Goal: Task Accomplishment & Management: Manage account settings

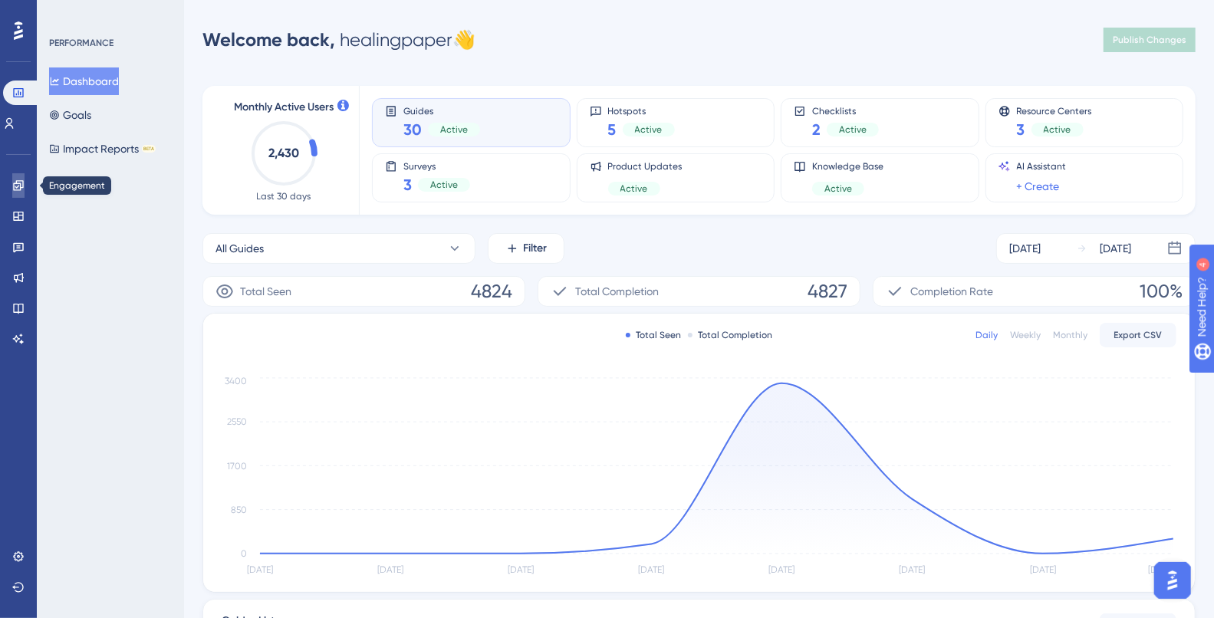
click at [23, 187] on icon at bounding box center [18, 185] width 10 height 10
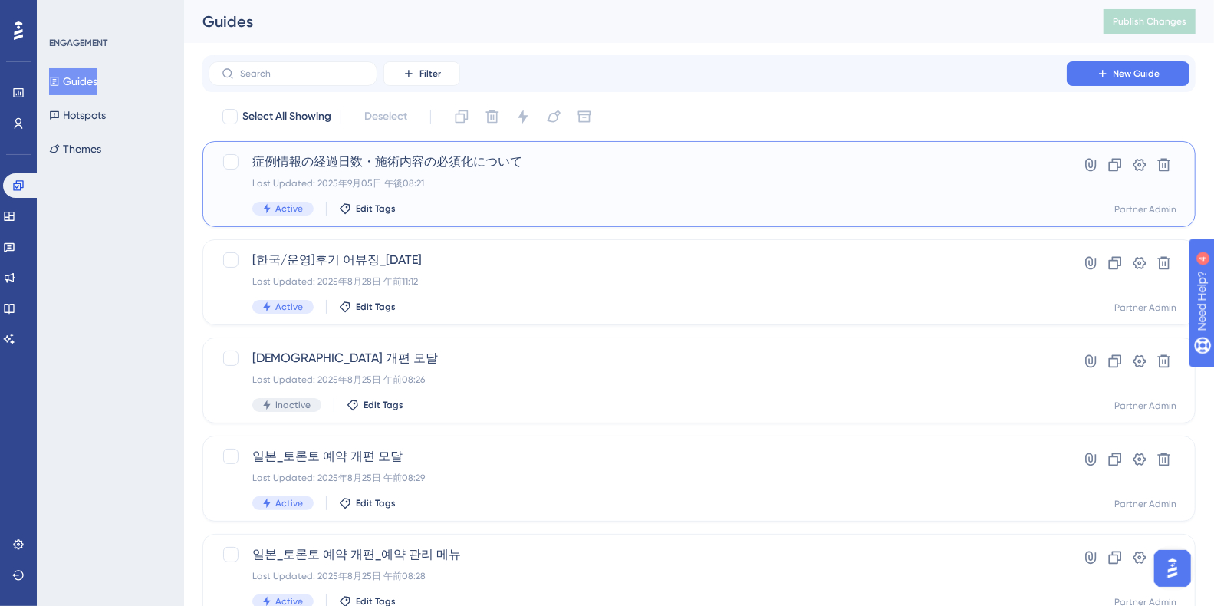
click at [441, 163] on span "症例情報の経過日数・施術内容の必須化について" at bounding box center [637, 162] width 770 height 18
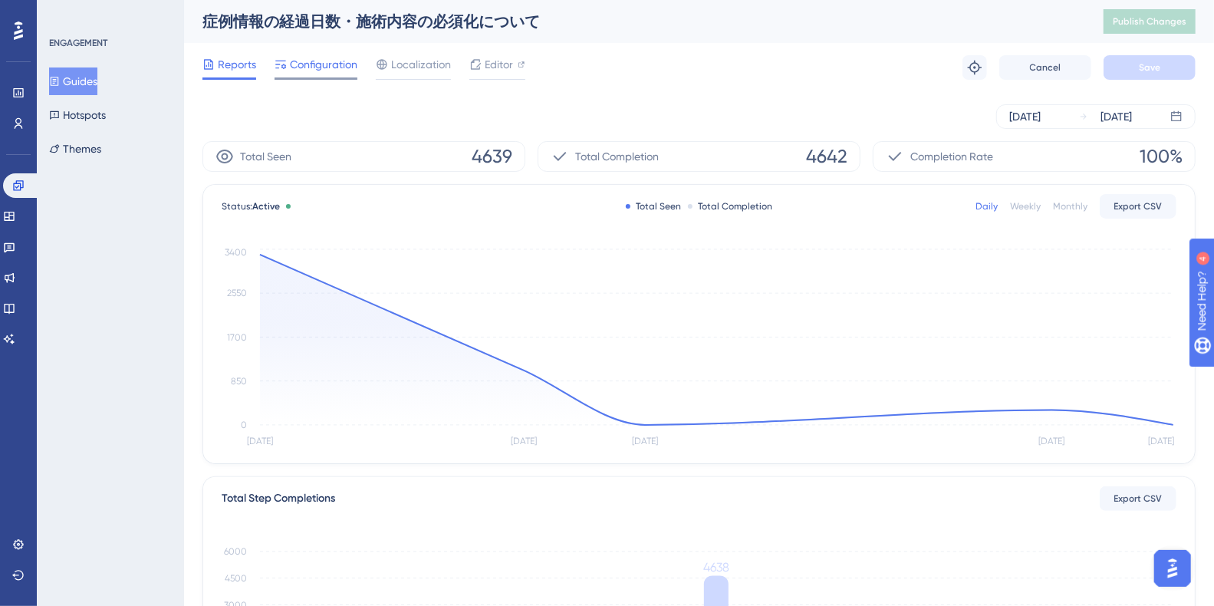
click at [306, 72] on span "Configuration" at bounding box center [323, 64] width 67 height 18
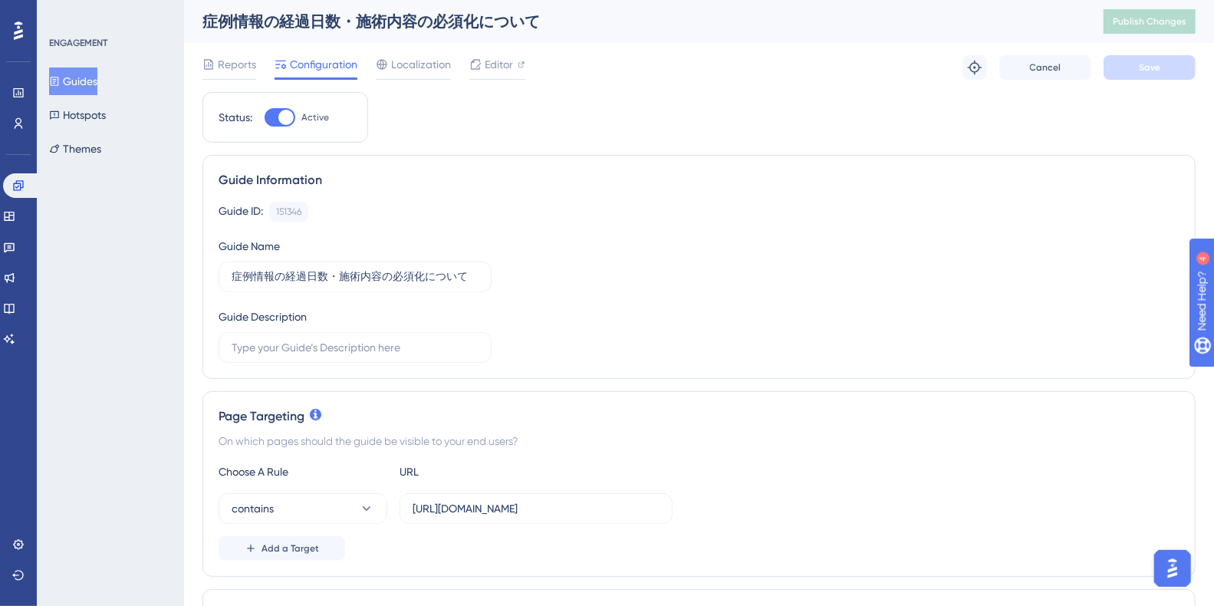
click at [28, 179] on link at bounding box center [21, 185] width 37 height 25
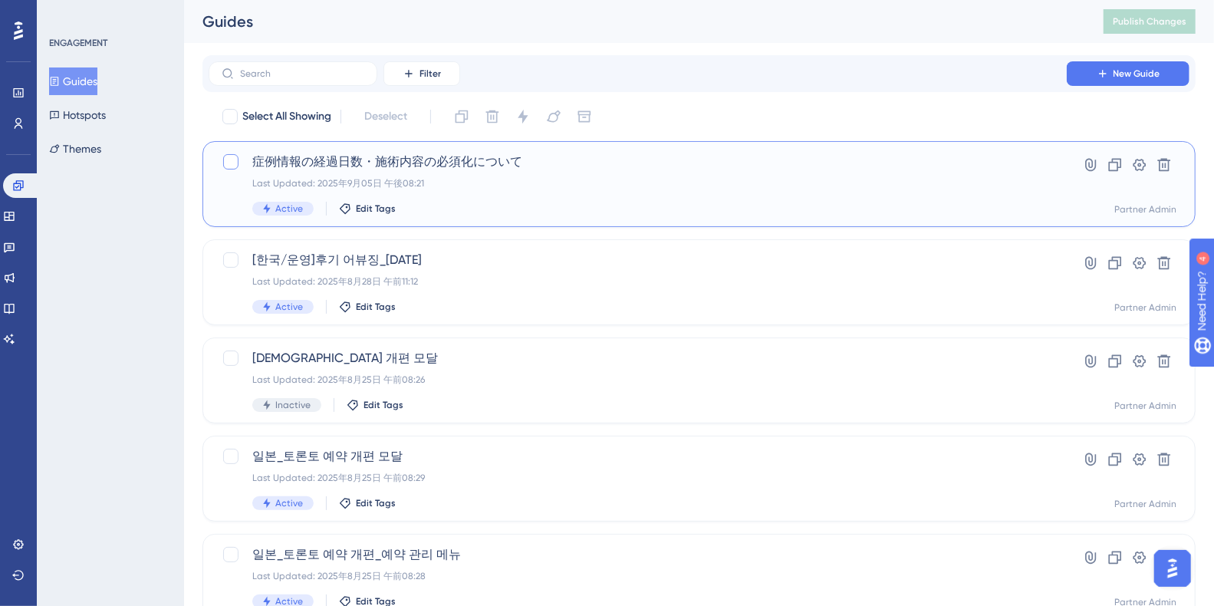
click at [231, 162] on div at bounding box center [230, 161] width 15 height 15
checkbox input "true"
click at [1117, 163] on icon at bounding box center [1115, 165] width 13 height 13
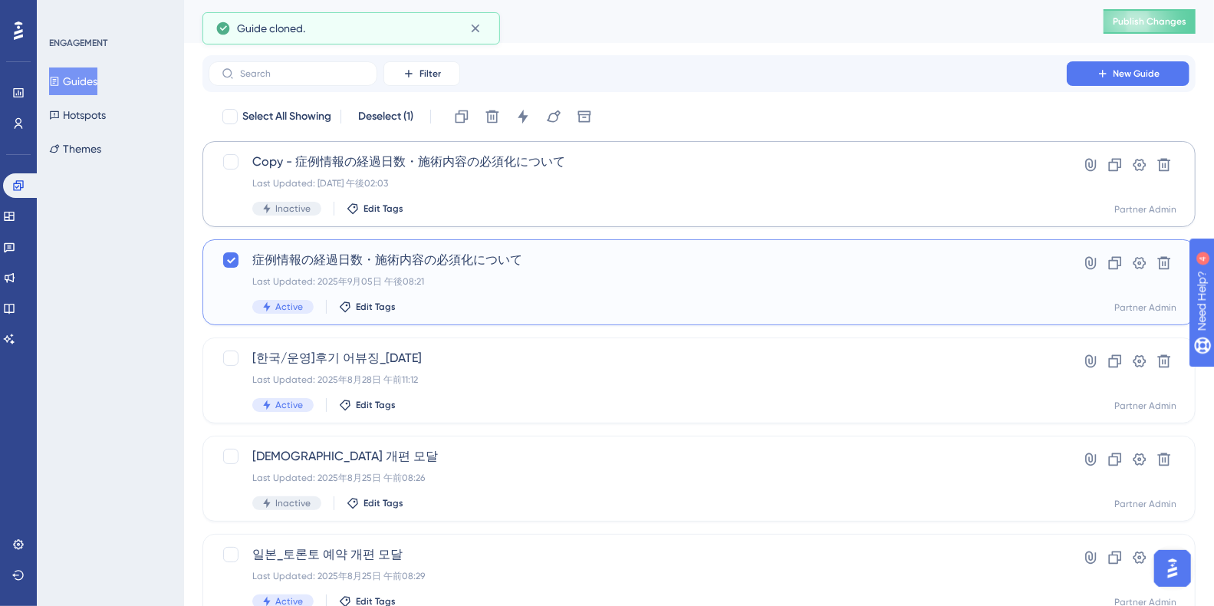
checkbox input "false"
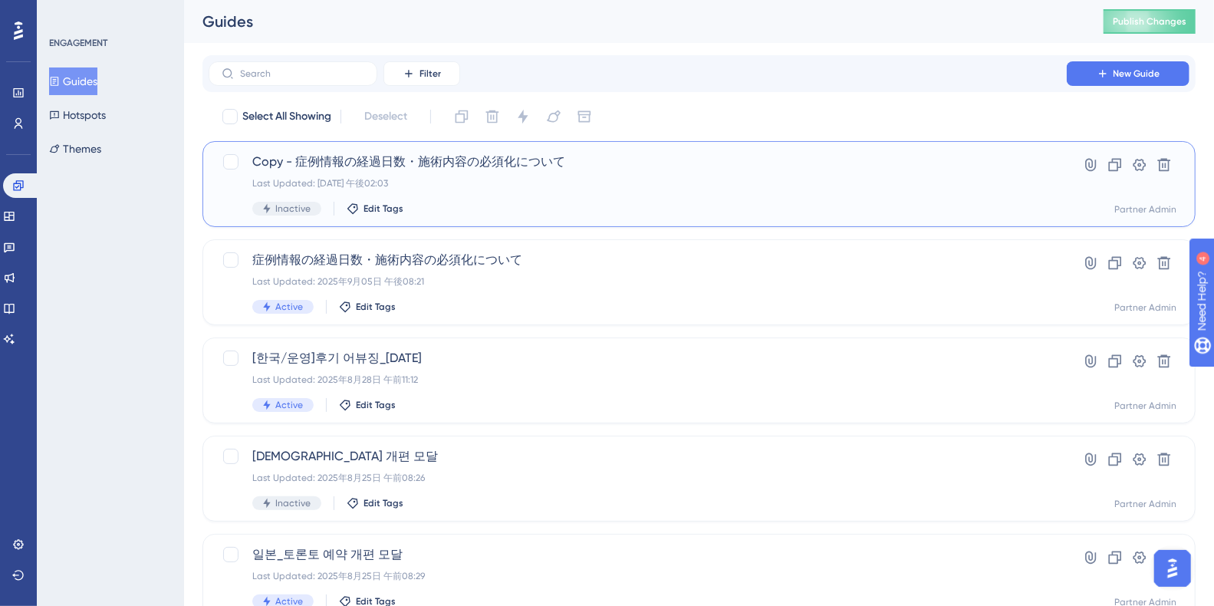
click at [337, 165] on span "Copy - 症例情報の経過日数・施術内容の必須化について" at bounding box center [637, 162] width 770 height 18
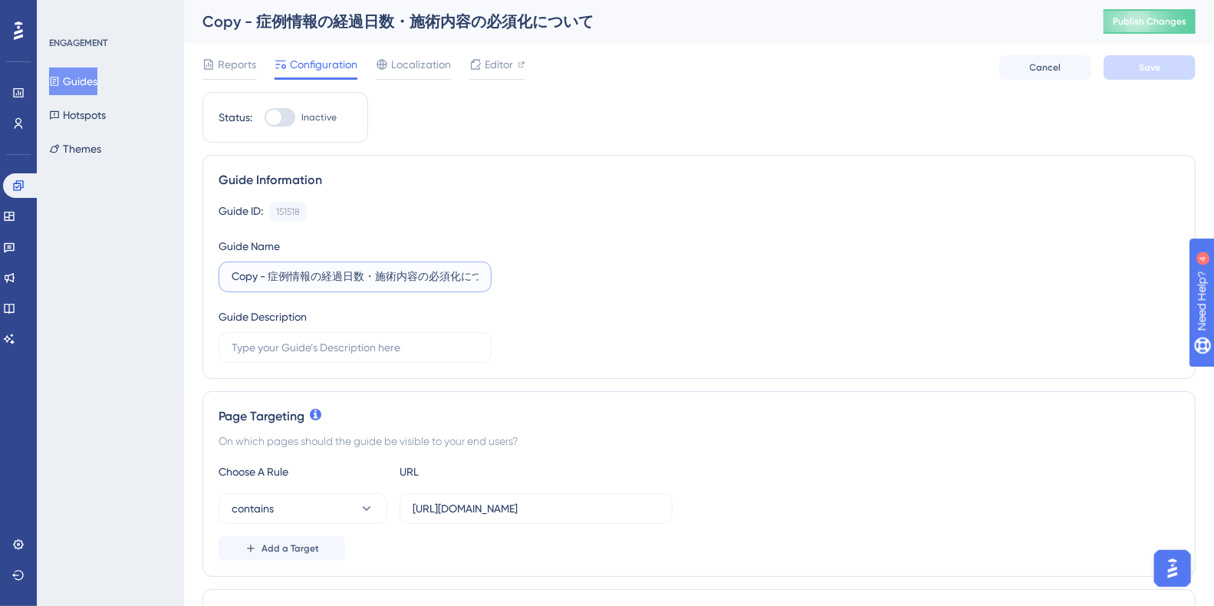
click at [260, 281] on input "Copy - 症例情報の経過日数・施術内容の必須化について" at bounding box center [355, 276] width 247 height 17
drag, startPoint x: 267, startPoint y: 279, endPoint x: 171, endPoint y: 279, distance: 95.8
drag, startPoint x: 275, startPoint y: 278, endPoint x: 560, endPoint y: 279, distance: 284.4
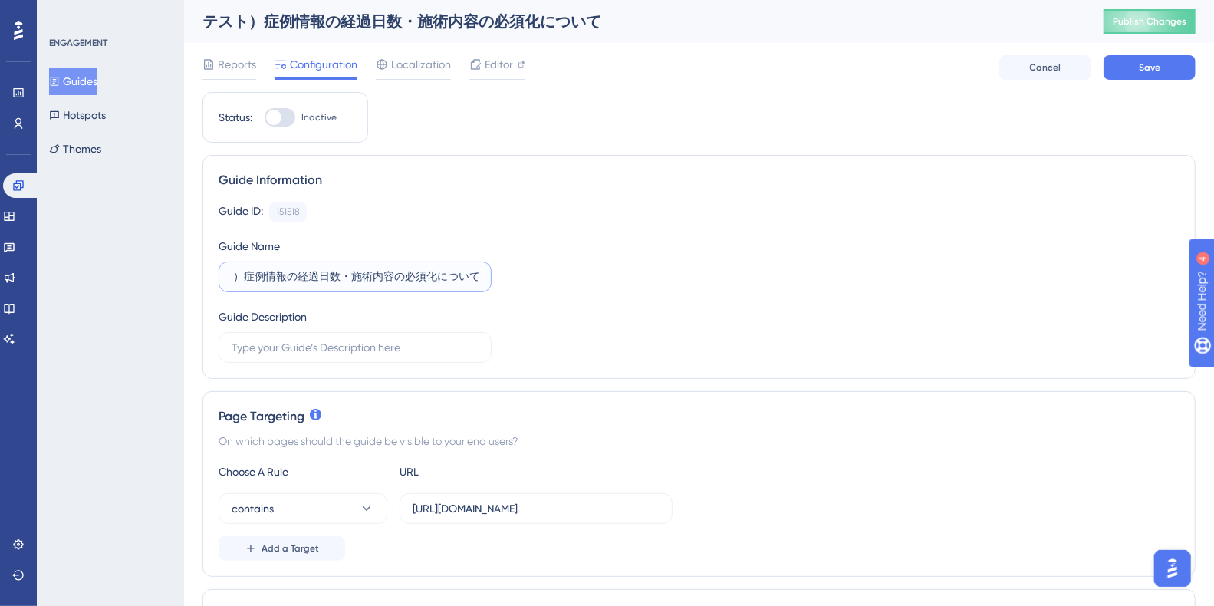
click at [560, 279] on div "Guide ID: 151518 Copy Guide Name テスト）症例情報の経過日数・施術内容の必須化について Guide Description" at bounding box center [698, 282] width 961 height 161
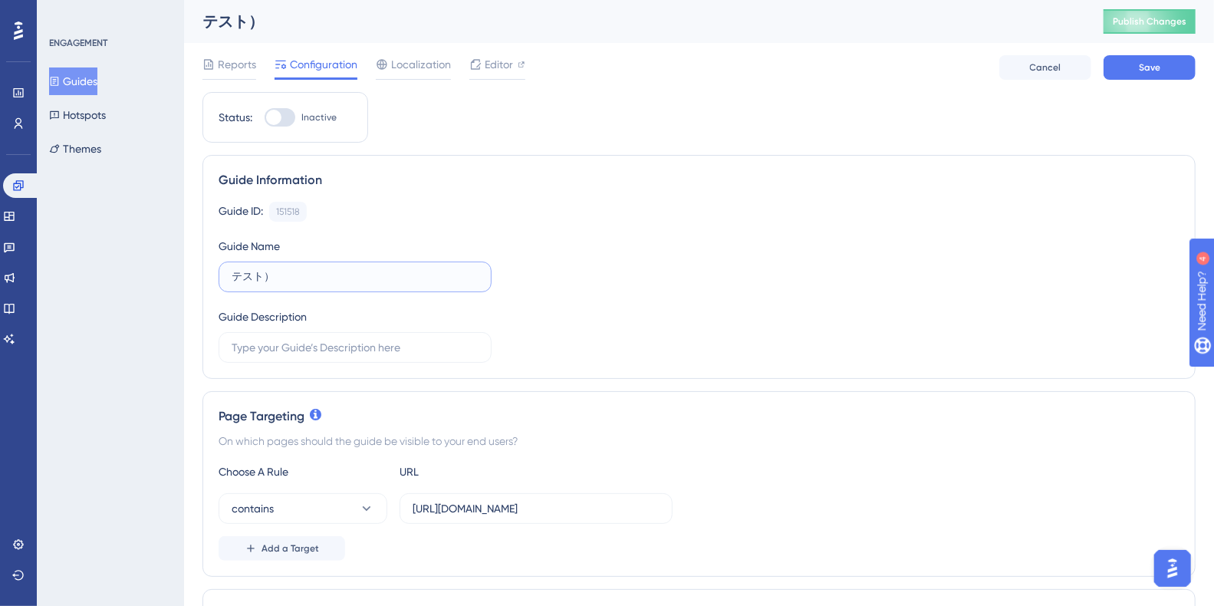
scroll to position [0, 0]
type input "テスト）症例ページについて"
click at [637, 268] on div "Guide ID: 151518 Copy Guide Name テスト）症例ページについて Guide Description" at bounding box center [698, 282] width 961 height 161
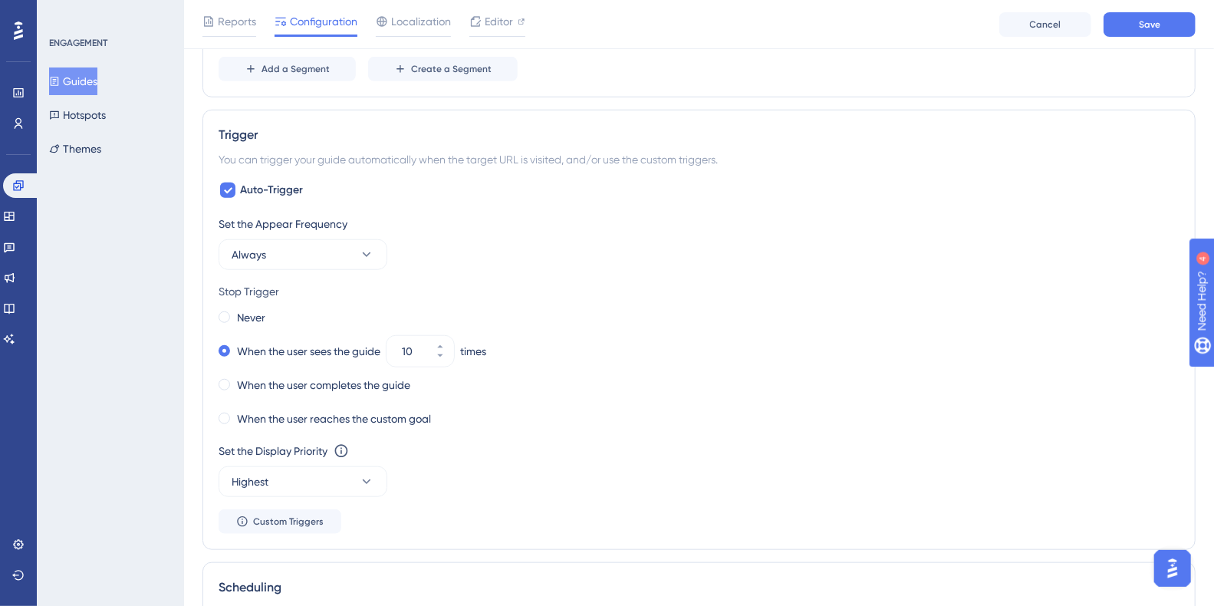
scroll to position [697, 0]
click at [423, 351] on input "10" at bounding box center [412, 352] width 21 height 18
click at [444, 353] on icon at bounding box center [439, 357] width 9 height 9
click at [445, 355] on icon at bounding box center [439, 357] width 9 height 9
click at [445, 343] on icon at bounding box center [439, 347] width 9 height 9
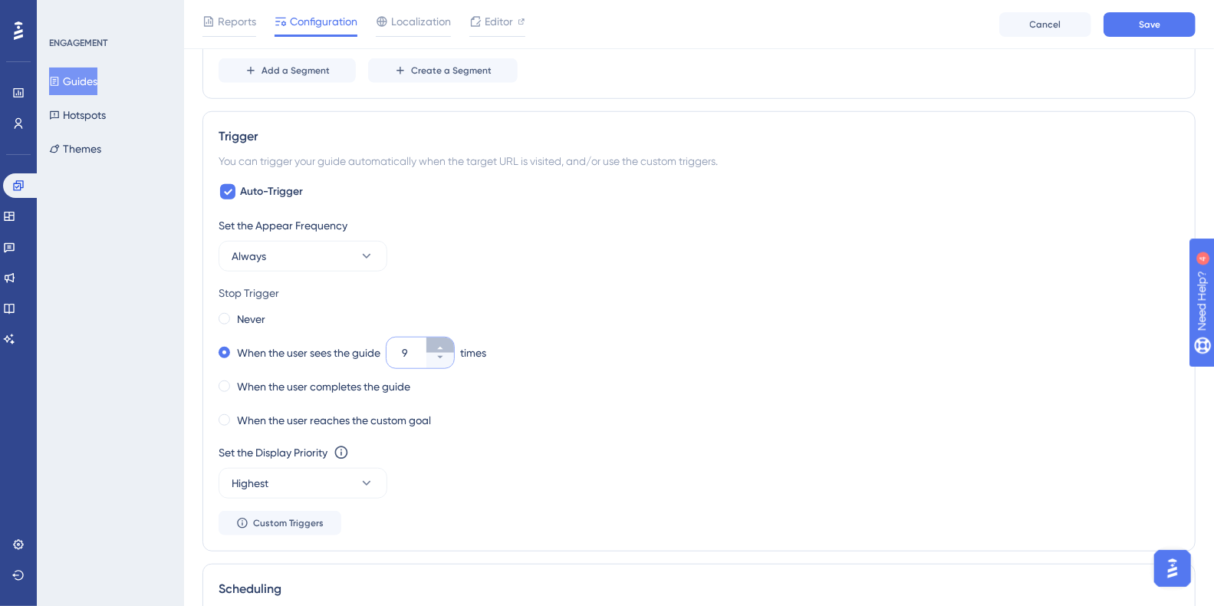
click at [445, 343] on icon at bounding box center [439, 347] width 9 height 9
click at [447, 353] on button "10" at bounding box center [440, 360] width 28 height 15
click at [447, 353] on button "9" at bounding box center [440, 360] width 28 height 15
click at [447, 353] on button "8" at bounding box center [440, 360] width 28 height 15
click at [447, 353] on button "7" at bounding box center [440, 360] width 28 height 15
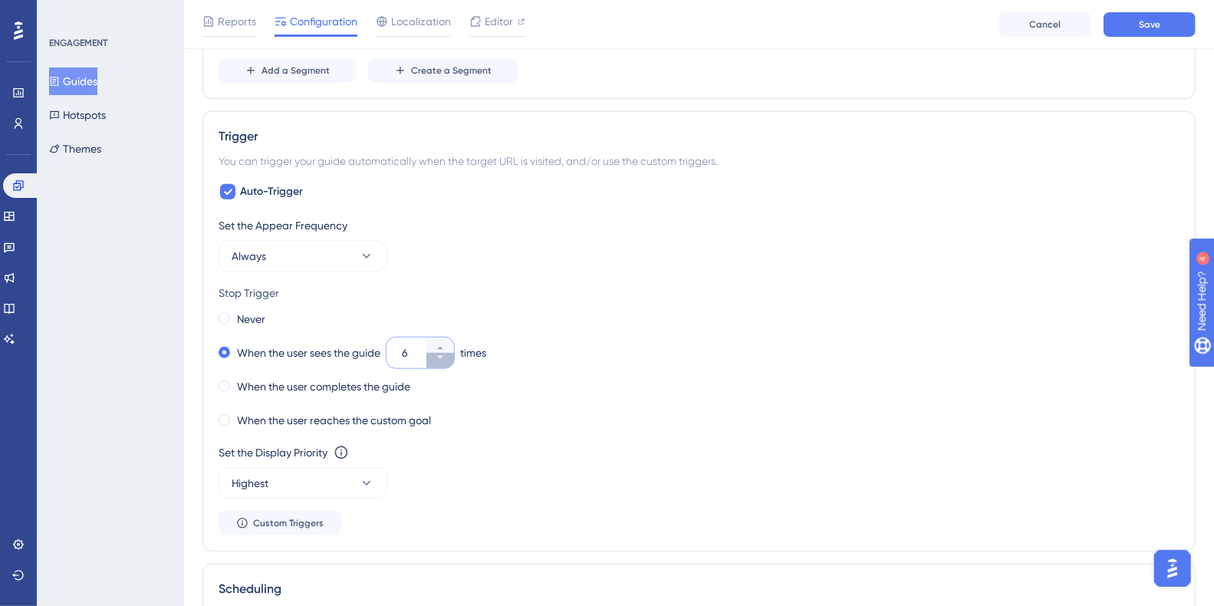
click at [447, 353] on button "6" at bounding box center [440, 360] width 28 height 15
click at [447, 353] on button "5" at bounding box center [440, 360] width 28 height 15
click at [447, 340] on button "4" at bounding box center [440, 344] width 28 height 15
click at [447, 340] on button "5" at bounding box center [440, 344] width 28 height 15
click at [447, 340] on button "6" at bounding box center [440, 344] width 28 height 15
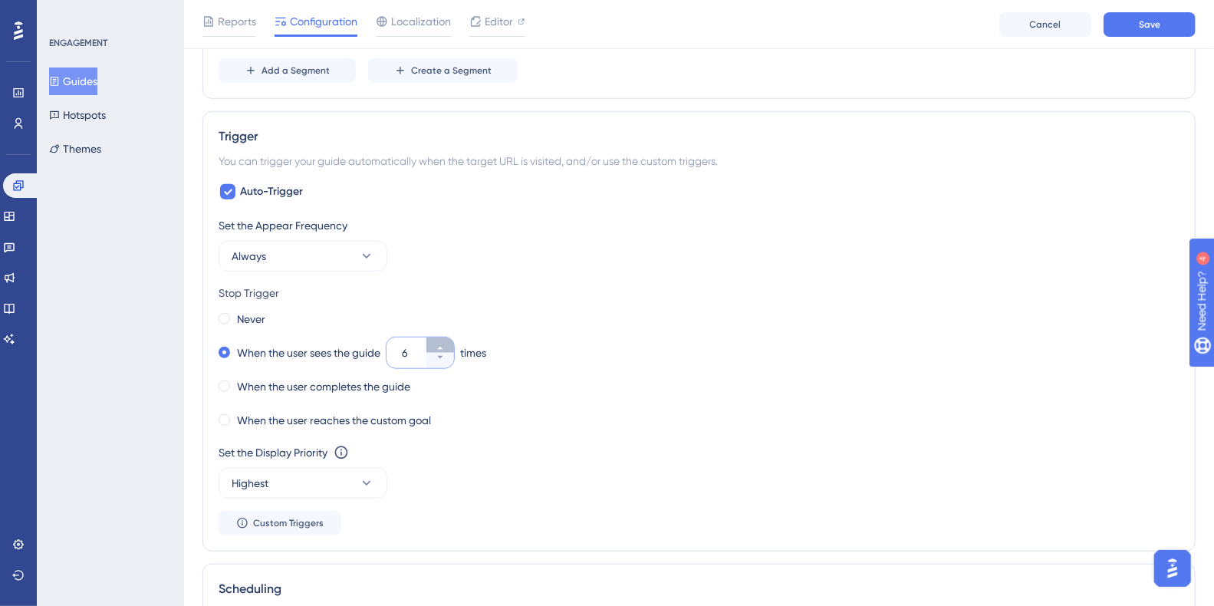
click at [447, 340] on button "6" at bounding box center [440, 344] width 28 height 15
type input "8"
click at [366, 254] on icon at bounding box center [367, 256] width 8 height 5
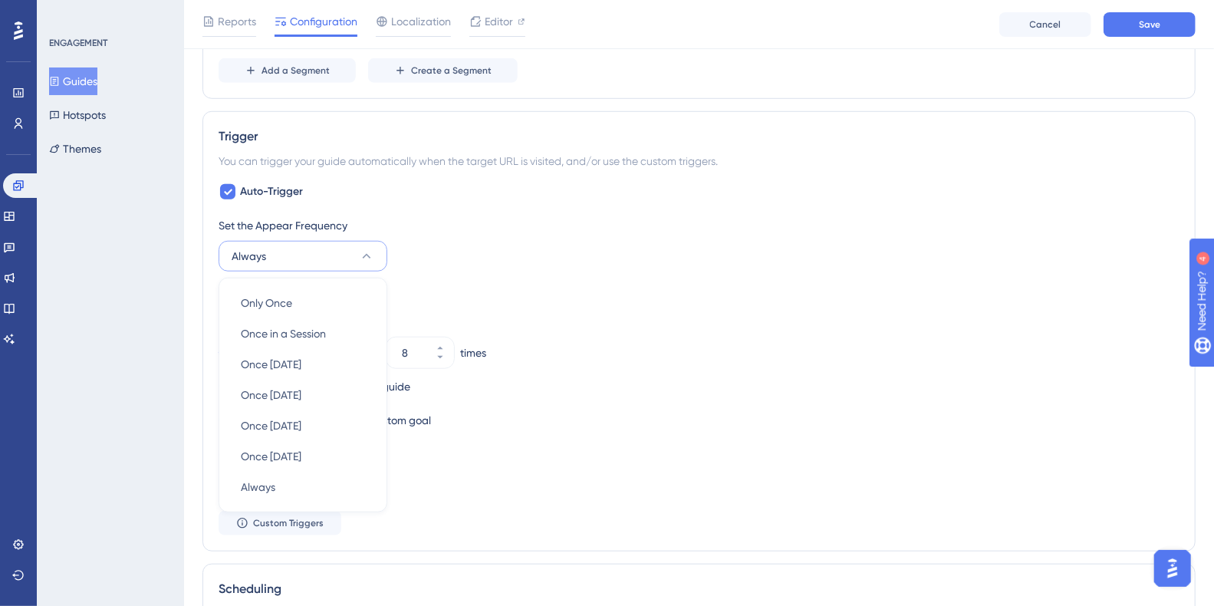
scroll to position [782, 0]
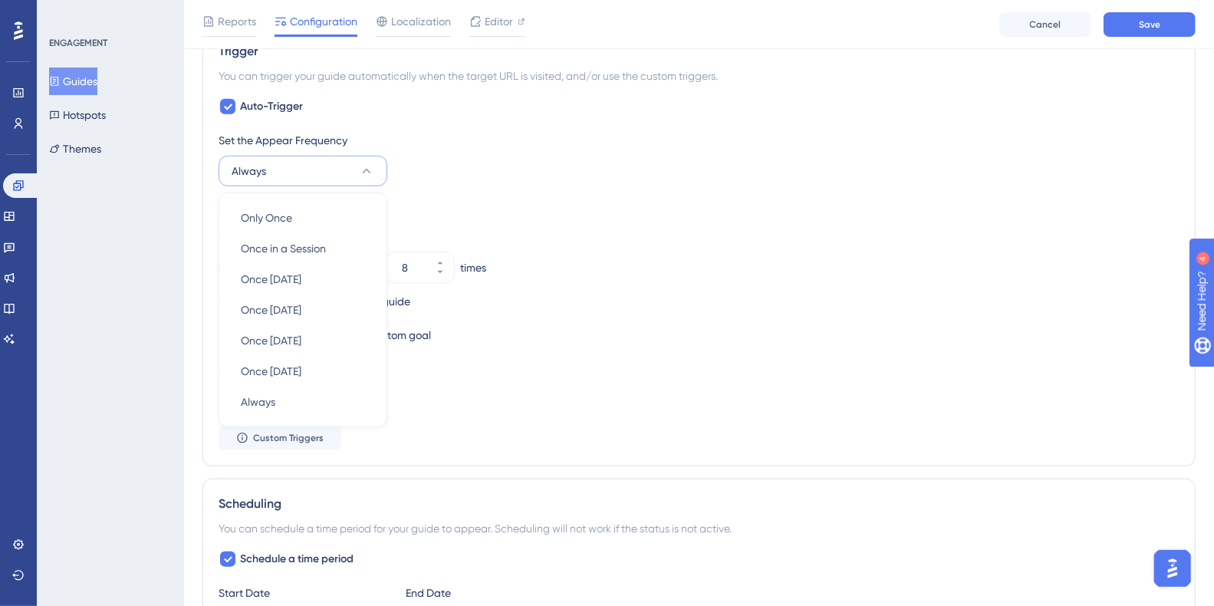
click at [406, 175] on div "Set the Appear Frequency Always Only Once Only Once Once in a Session Once in a…" at bounding box center [698, 158] width 961 height 55
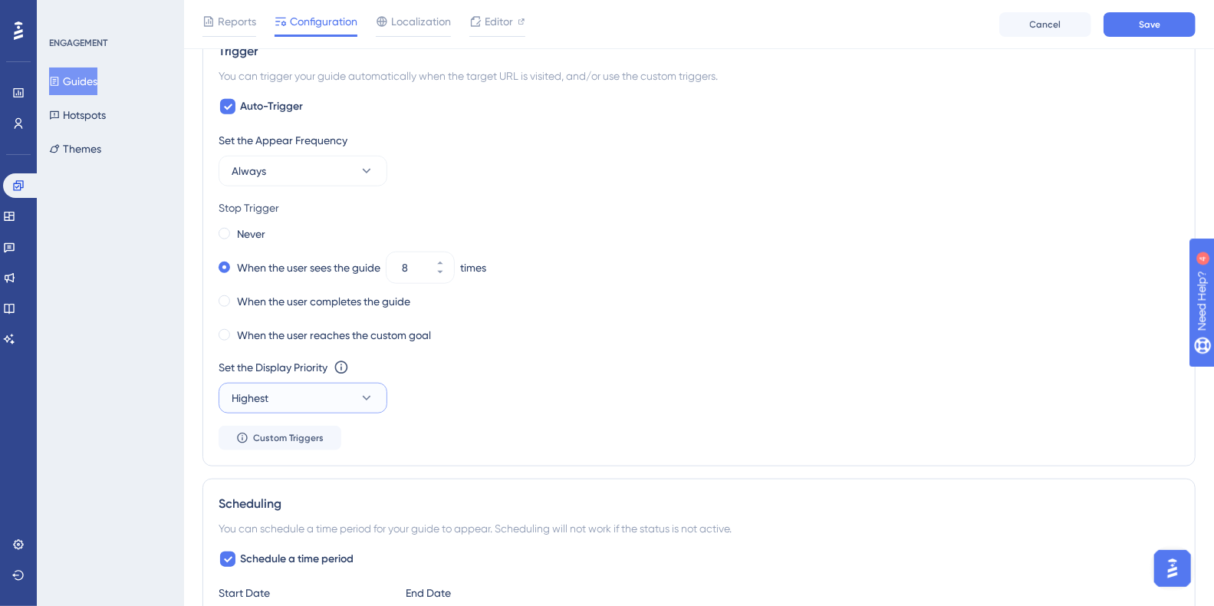
click at [311, 394] on button "Highest" at bounding box center [302, 398] width 169 height 31
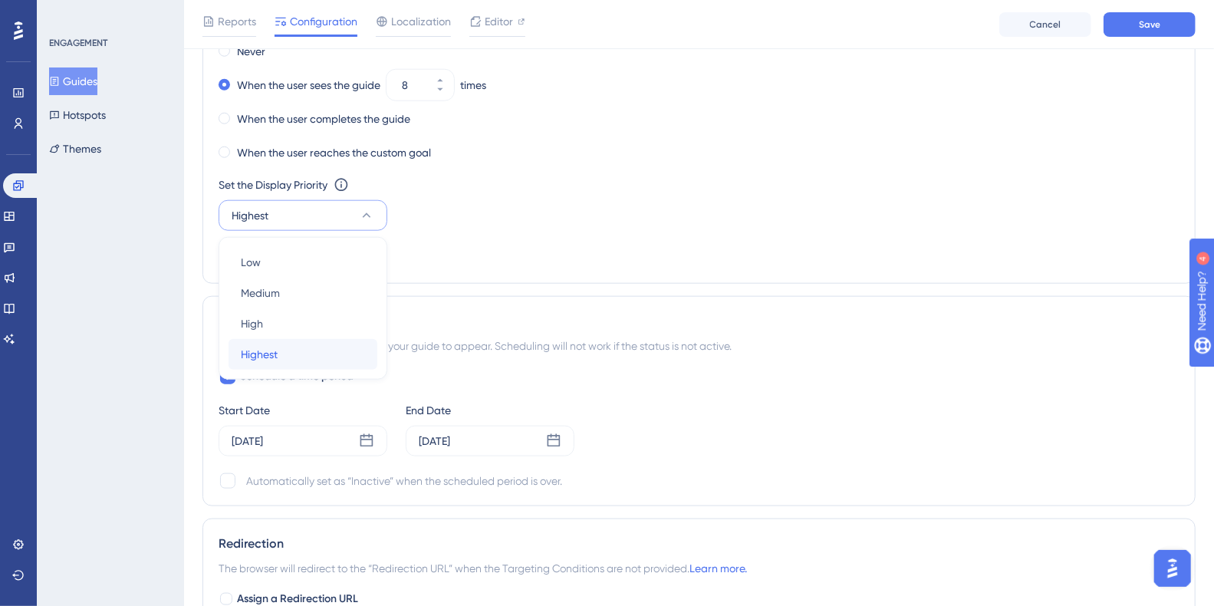
click at [311, 347] on div "Highest Highest" at bounding box center [303, 354] width 124 height 31
click at [505, 304] on div "Scheduling You can schedule a time period for your guide to appear. Scheduling …" at bounding box center [698, 401] width 993 height 210
click at [556, 241] on div "Set the Appear Frequency Always Stop Trigger Never When the user sees the guide…" at bounding box center [698, 108] width 961 height 319
click at [364, 437] on icon at bounding box center [366, 440] width 15 height 15
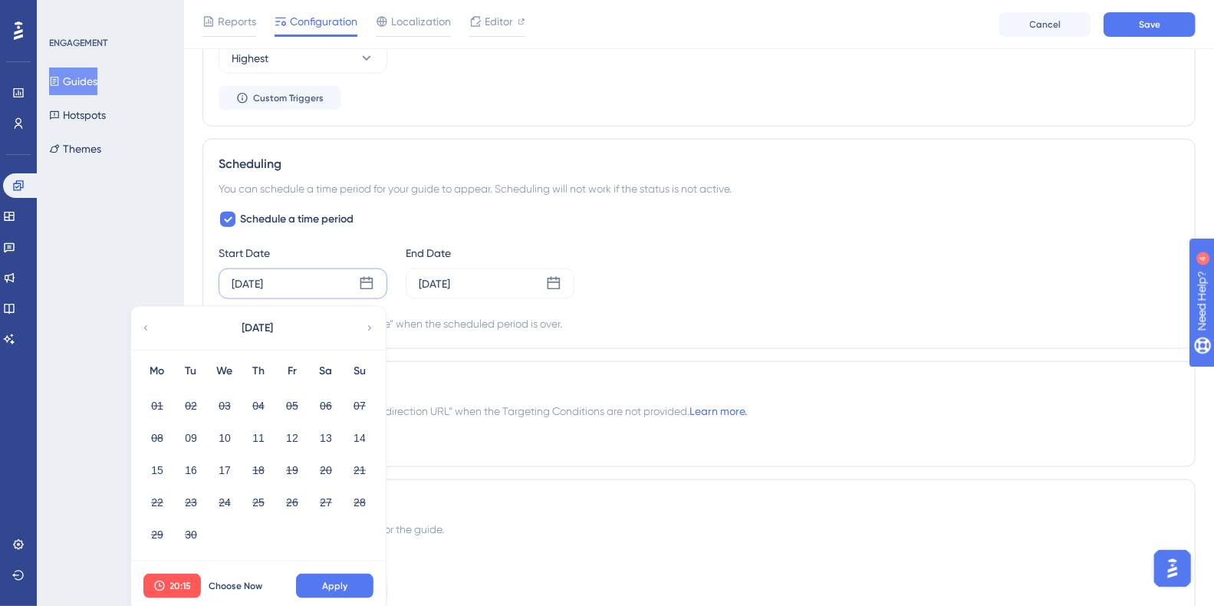
scroll to position [1120, 0]
click at [228, 581] on span "Choose Now" at bounding box center [236, 587] width 54 height 12
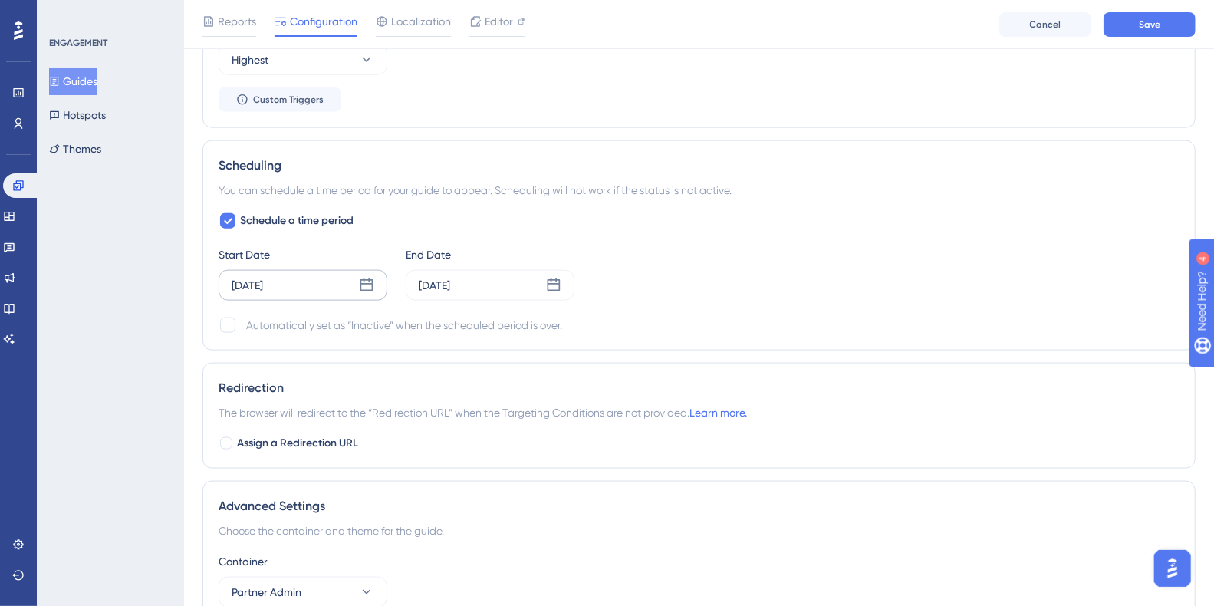
click at [366, 283] on icon at bounding box center [366, 285] width 15 height 15
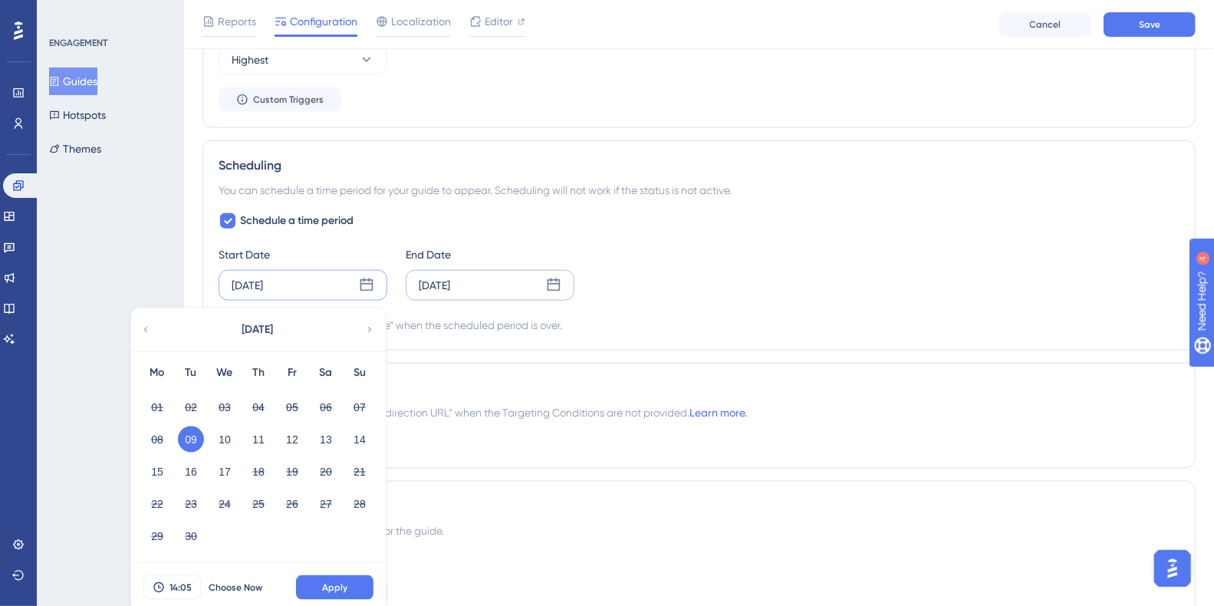
click at [480, 291] on div "Sep 17 2025" at bounding box center [490, 285] width 169 height 31
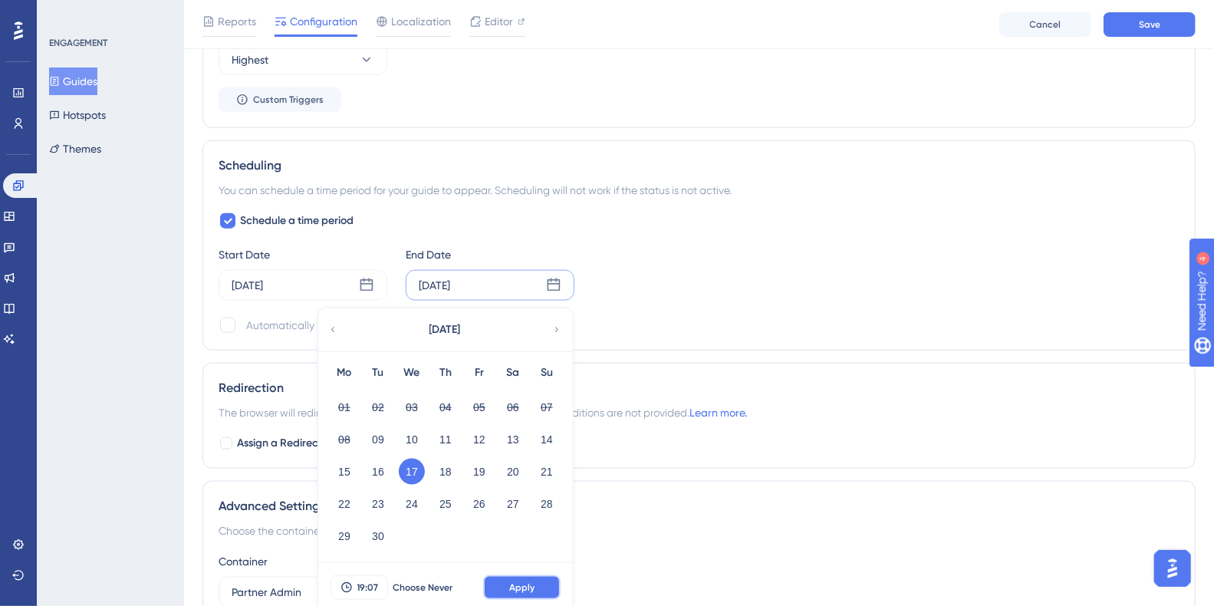
click at [524, 581] on span "Apply" at bounding box center [521, 587] width 25 height 12
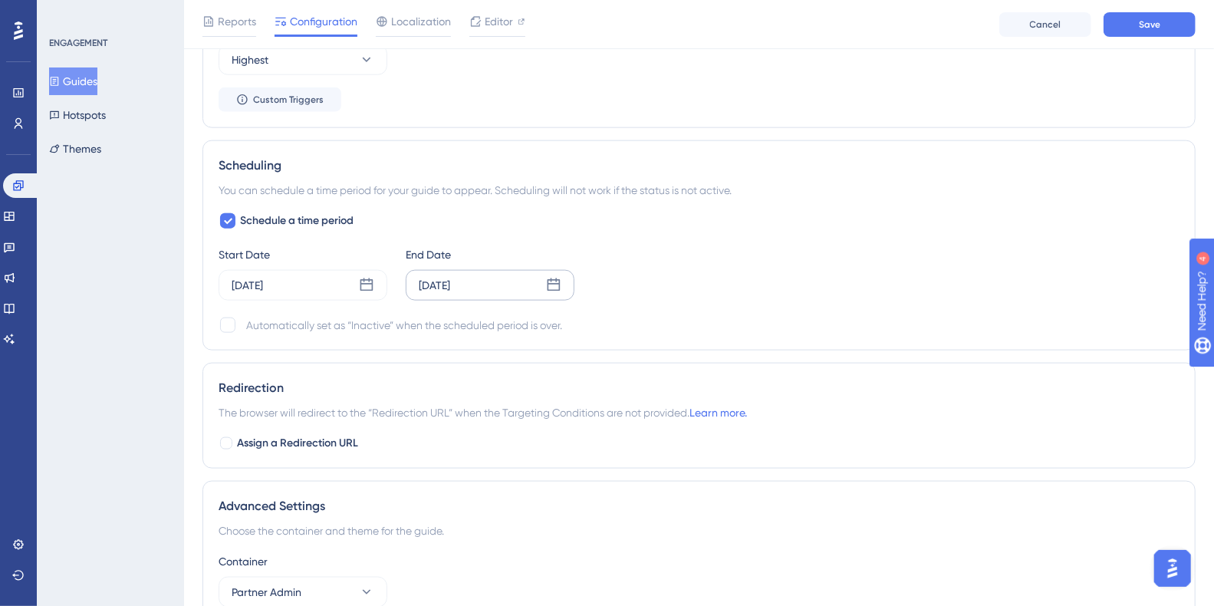
click at [649, 324] on div "Automatically set as “Inactive” when the scheduled period is over." at bounding box center [698, 325] width 961 height 18
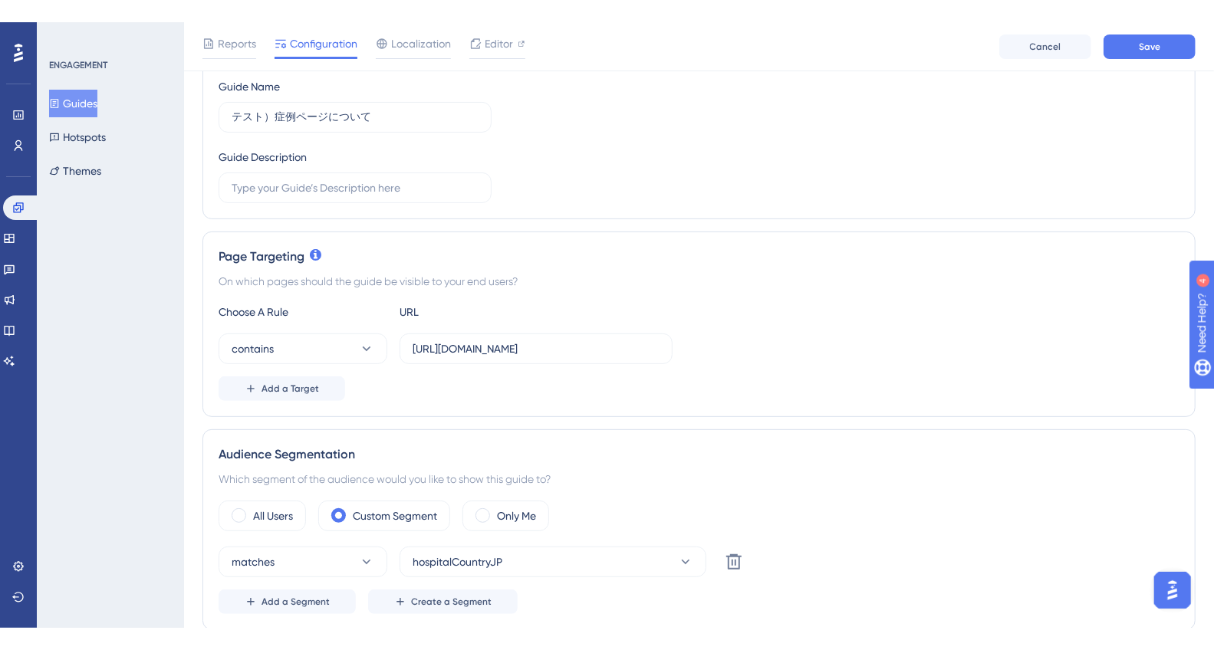
scroll to position [0, 0]
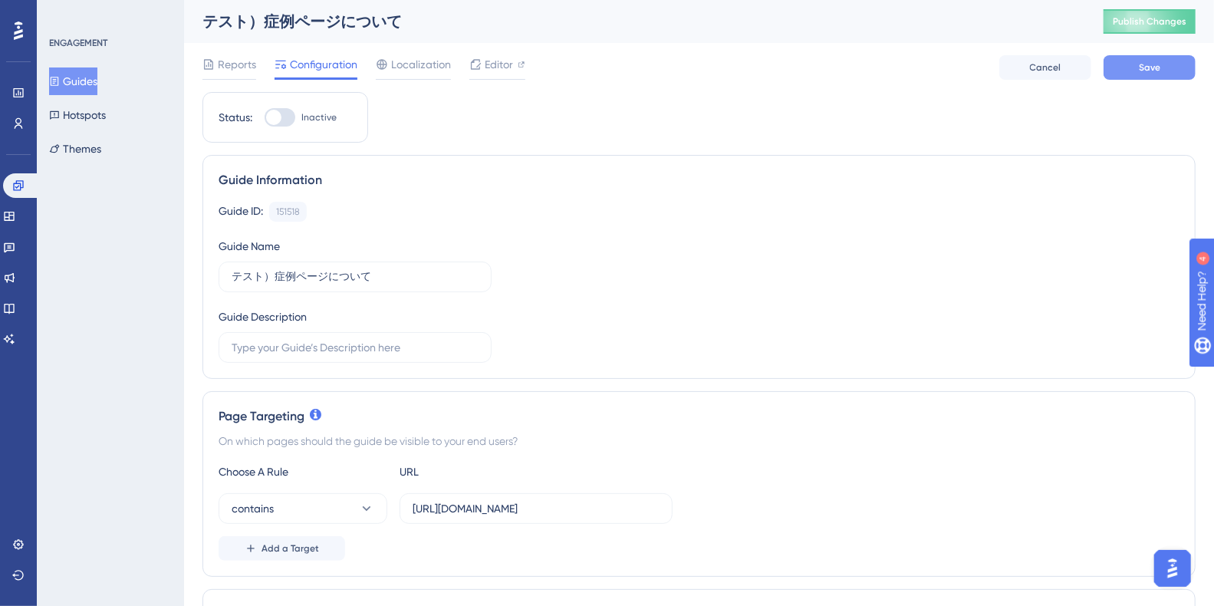
click at [1136, 70] on button "Save" at bounding box center [1149, 67] width 92 height 25
click at [501, 66] on span "Editor" at bounding box center [498, 64] width 28 height 18
click at [83, 81] on button "Guides" at bounding box center [73, 81] width 48 height 28
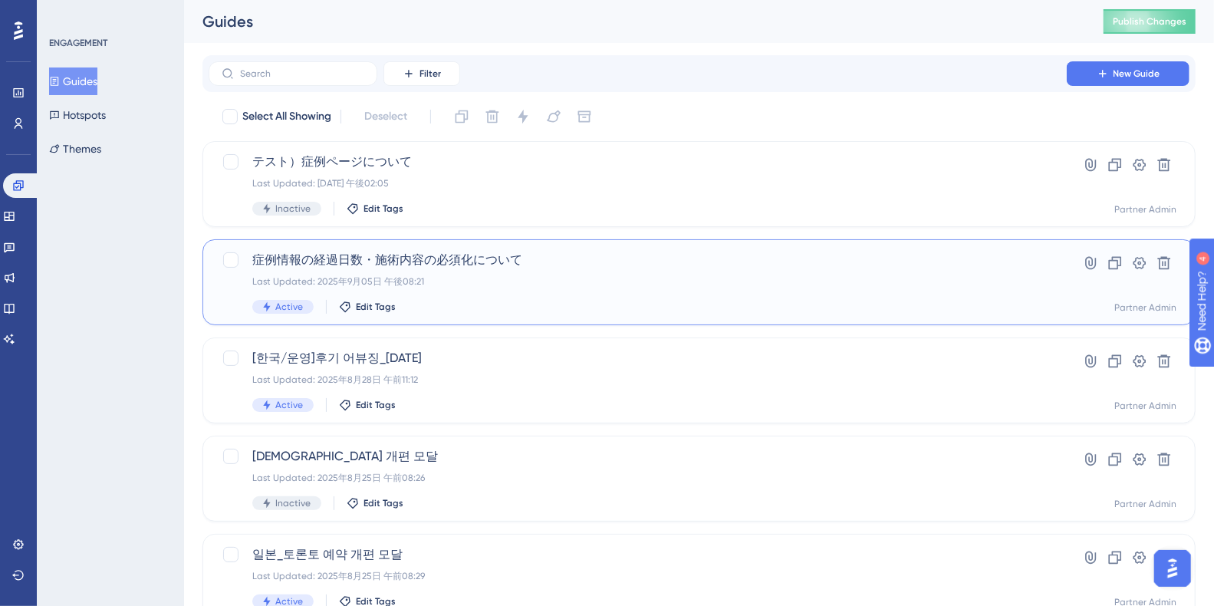
click at [444, 271] on div "症例情報の経過日数・施術内容の必須化について Last Updated: 2025年9月05日 午後08:21 Active Edit Tags" at bounding box center [637, 282] width 770 height 63
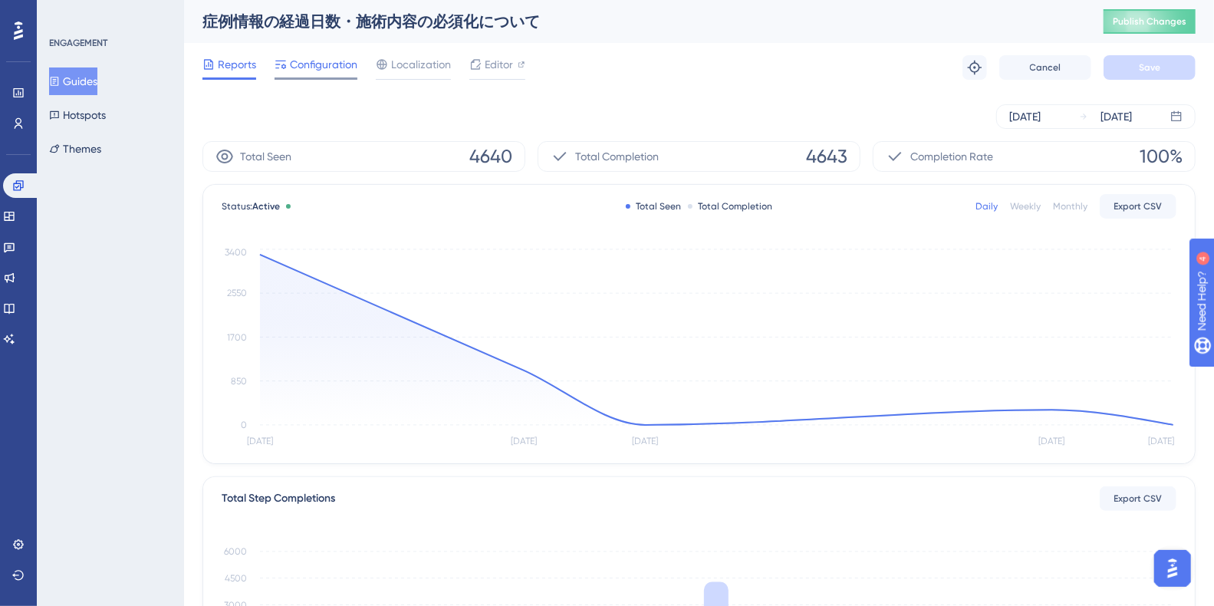
click at [314, 65] on span "Configuration" at bounding box center [323, 64] width 67 height 18
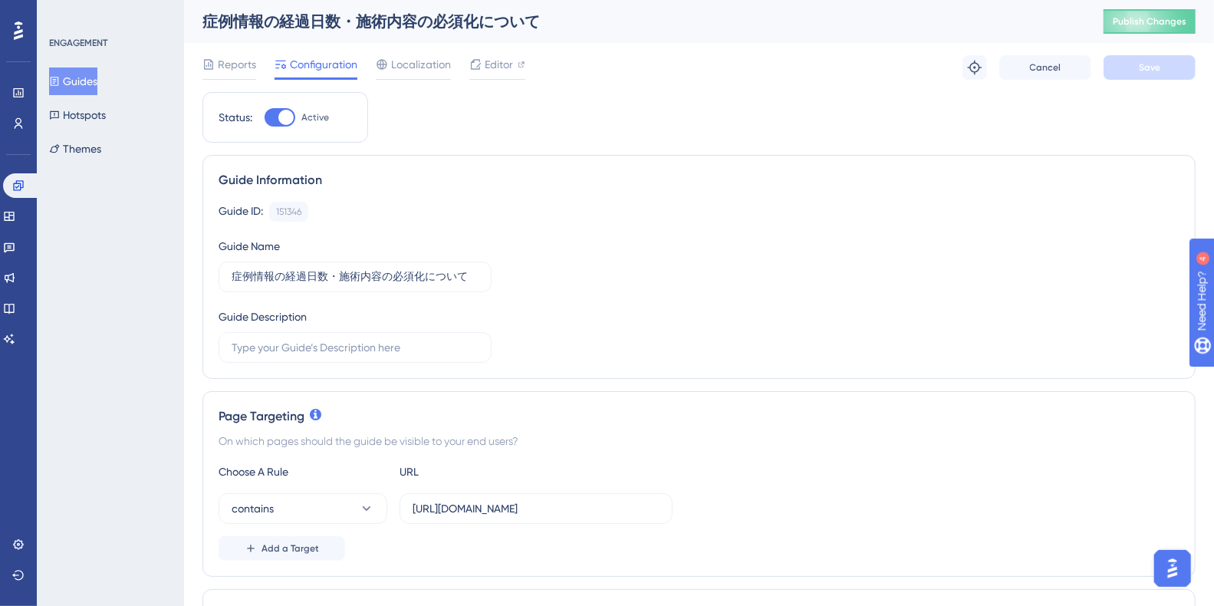
click at [83, 82] on button "Guides" at bounding box center [73, 81] width 48 height 28
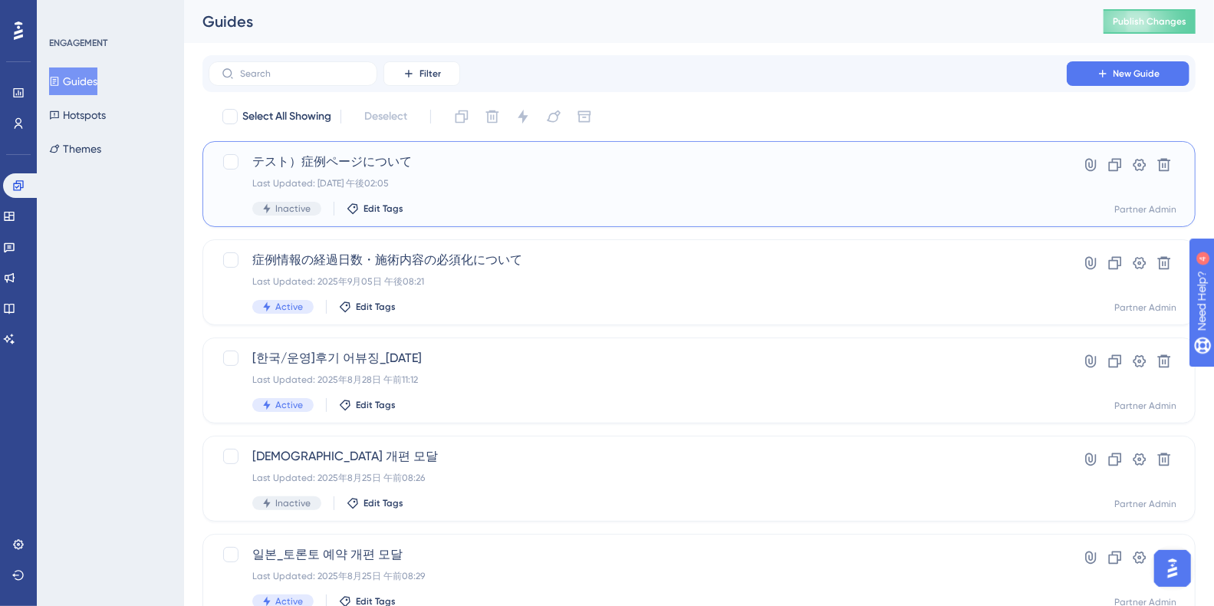
click at [342, 162] on span "テスト）症例ページについて" at bounding box center [637, 162] width 770 height 18
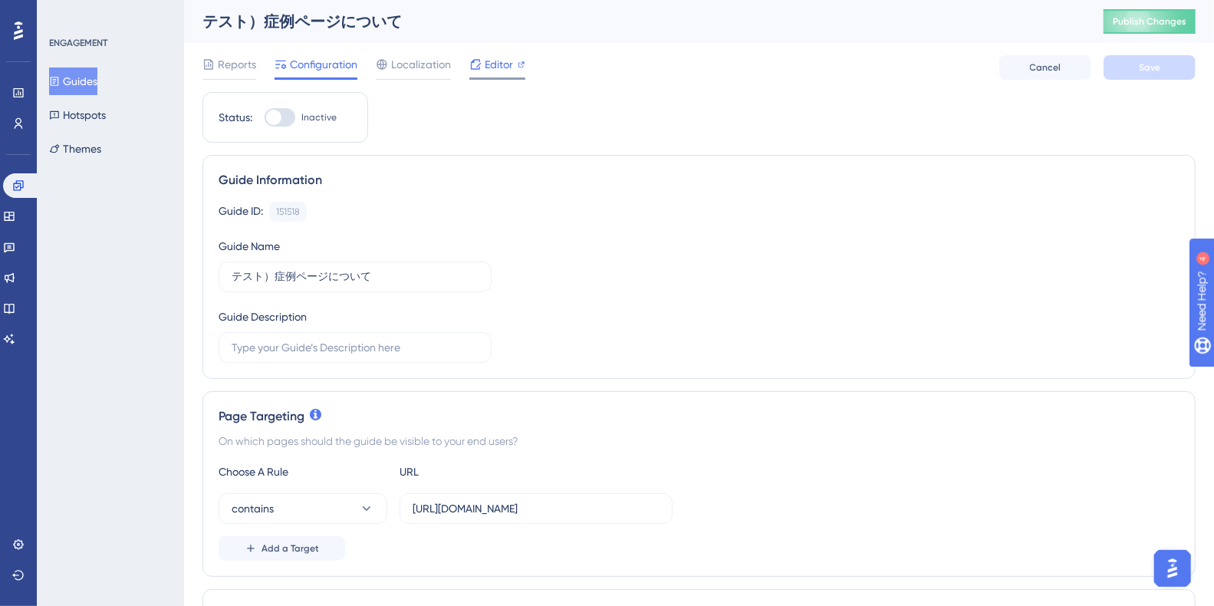
click at [498, 71] on span "Editor" at bounding box center [498, 64] width 28 height 18
click at [276, 120] on div at bounding box center [273, 117] width 15 height 15
click at [264, 118] on input "Inactive" at bounding box center [264, 117] width 1 height 1
checkbox input "true"
click at [1141, 68] on span "Save" at bounding box center [1148, 67] width 21 height 12
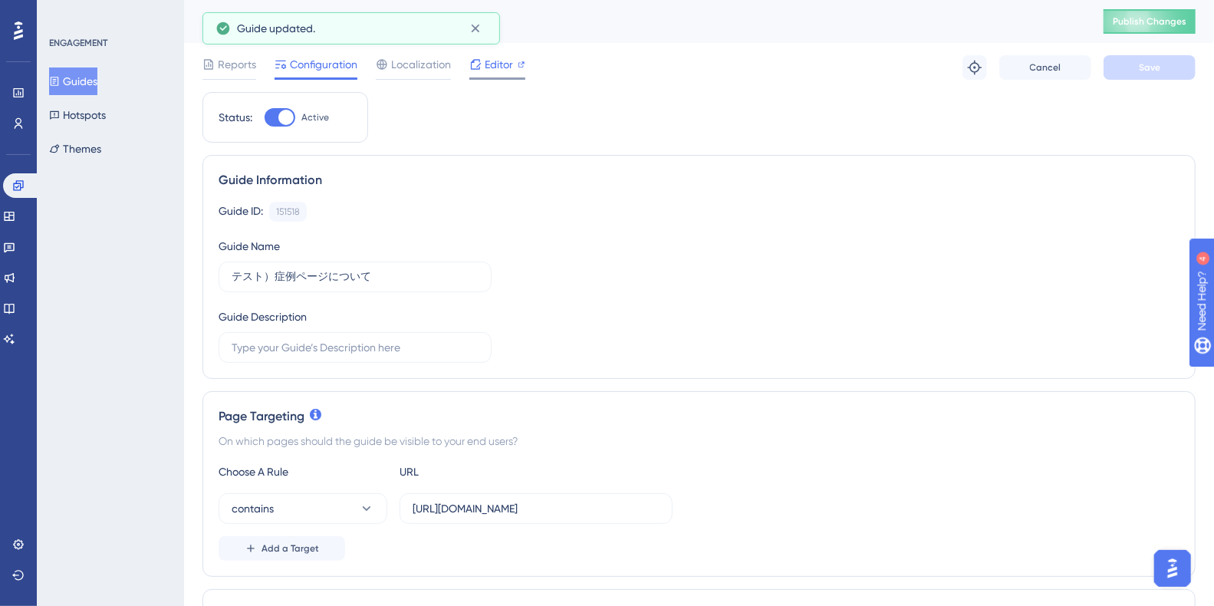
click at [497, 64] on span "Editor" at bounding box center [498, 64] width 28 height 18
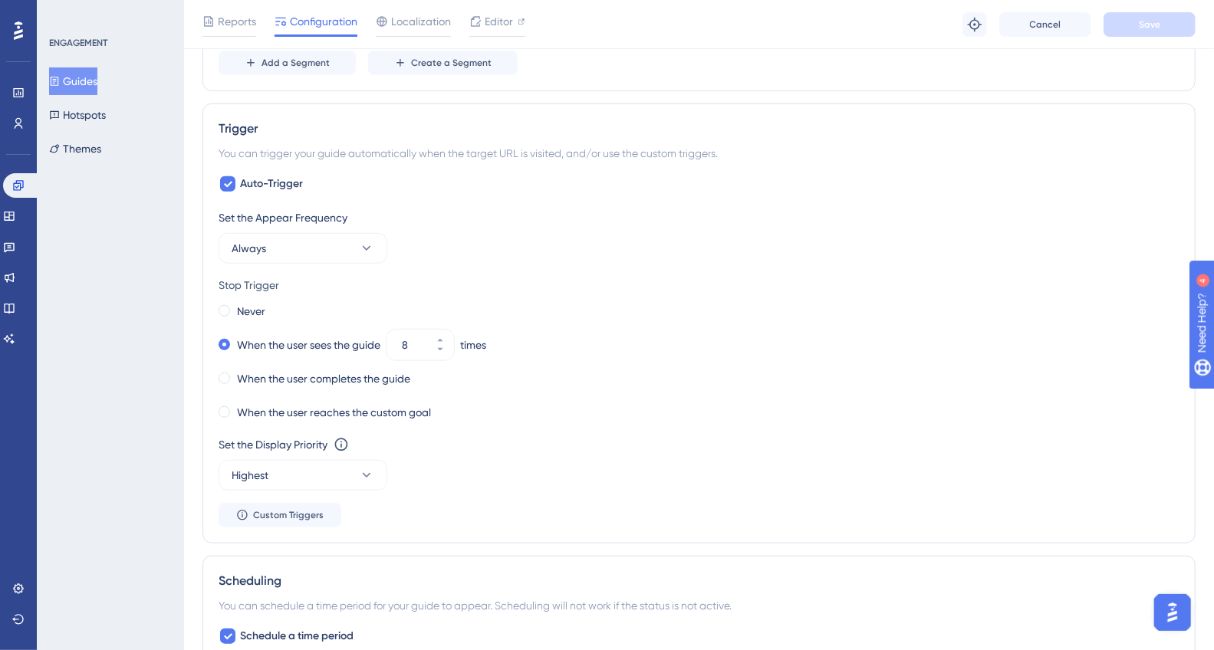
scroll to position [711, 0]
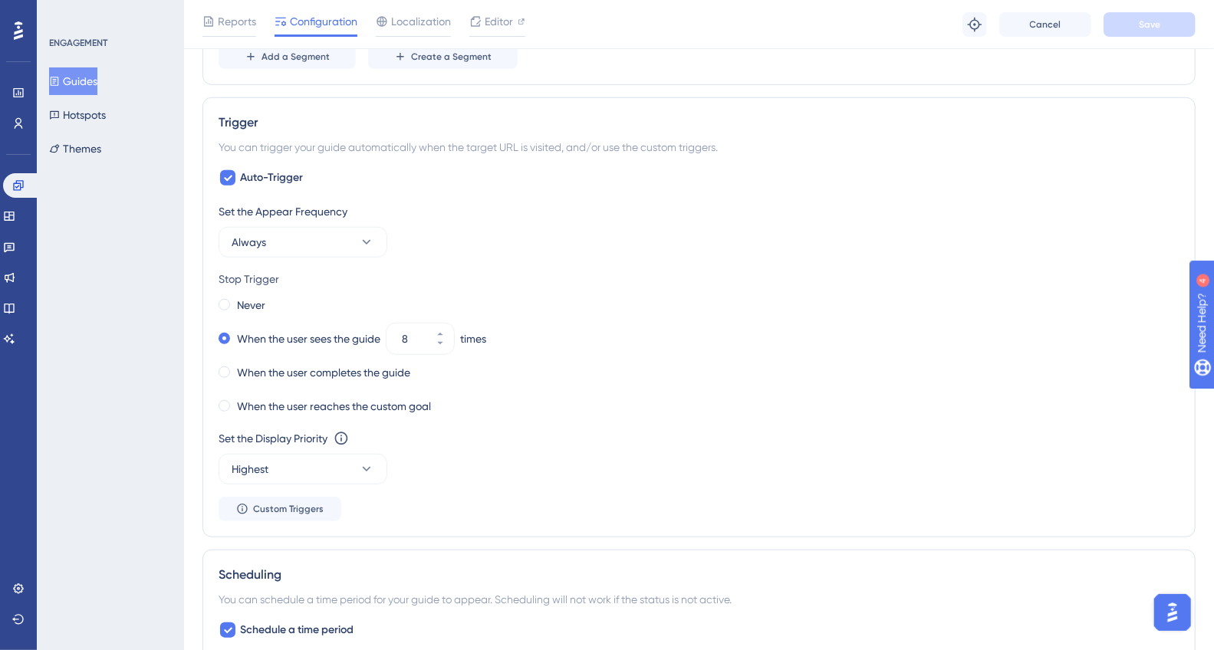
click at [96, 80] on button "Guides" at bounding box center [73, 81] width 48 height 28
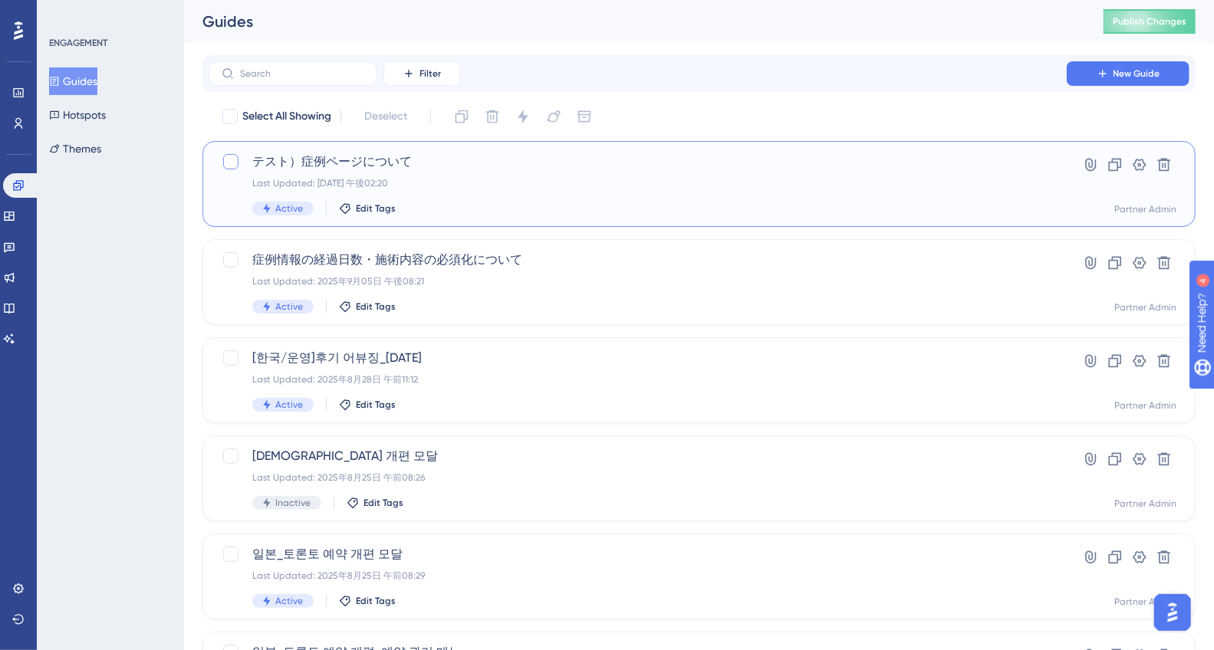
click at [232, 161] on div at bounding box center [230, 161] width 15 height 15
checkbox input "true"
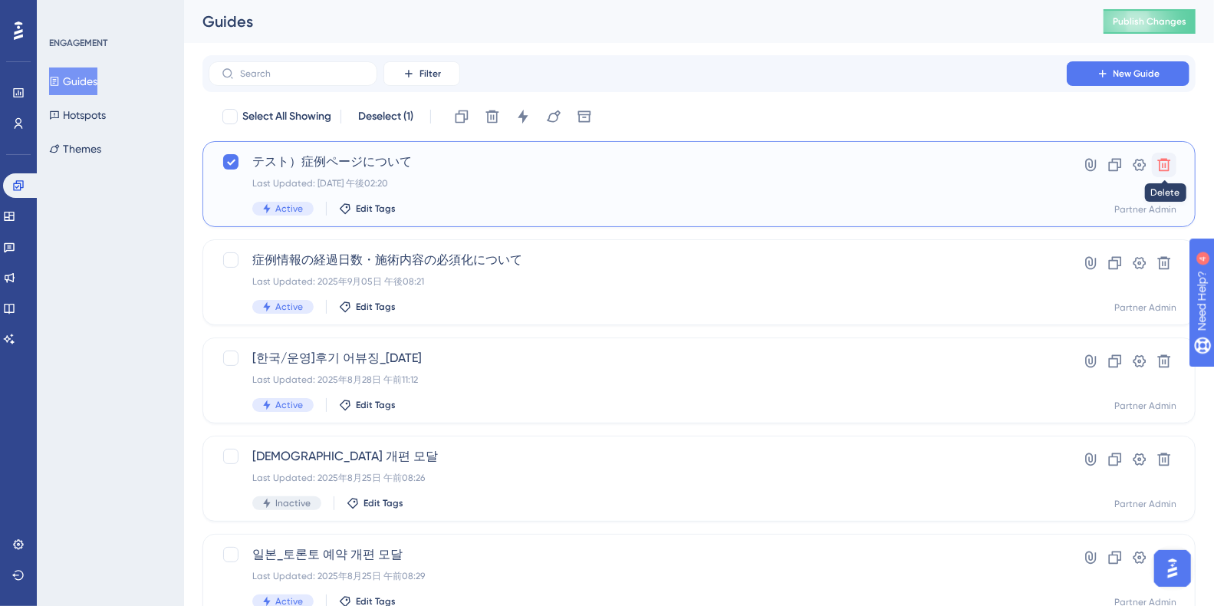
click at [1164, 166] on icon at bounding box center [1164, 165] width 13 height 13
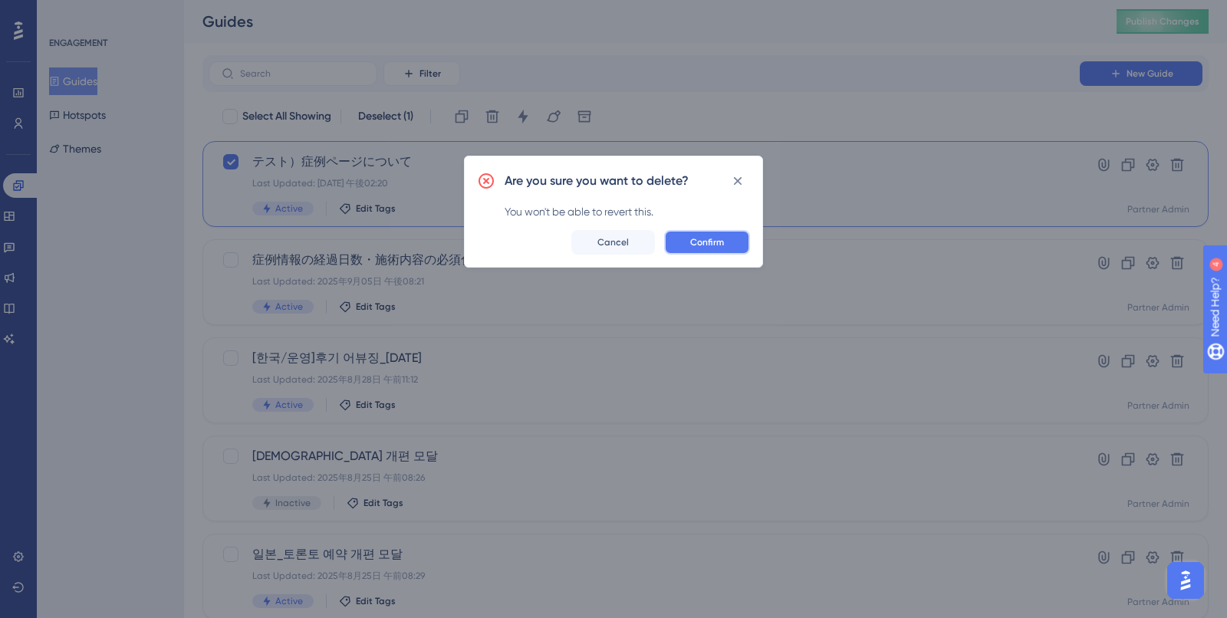
click at [705, 246] on span "Confirm" at bounding box center [707, 242] width 34 height 12
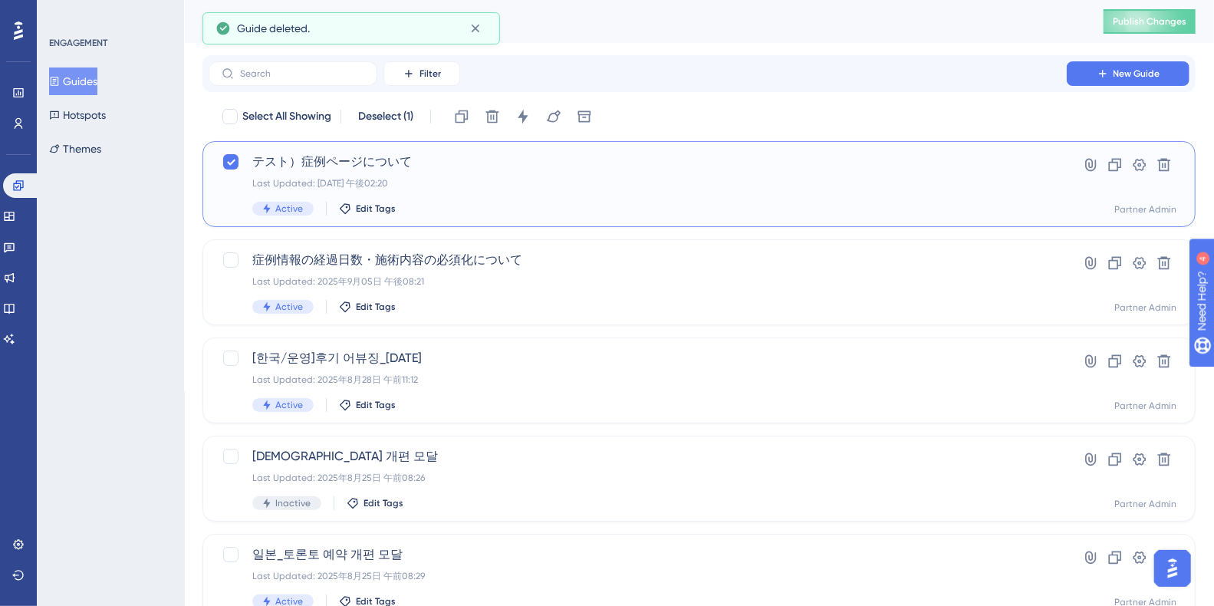
checkbox input "false"
